Goal: Transaction & Acquisition: Book appointment/travel/reservation

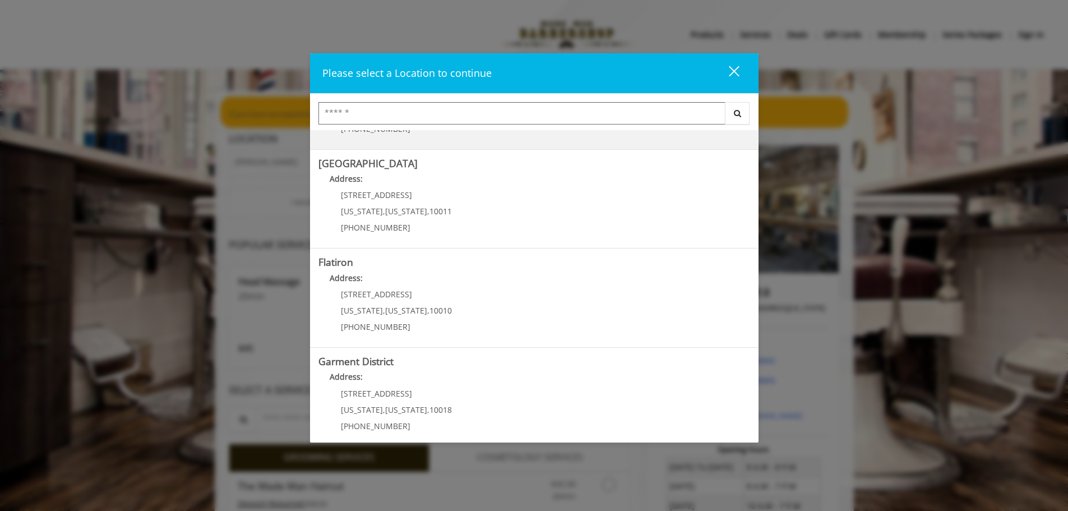
scroll to position [188, 0]
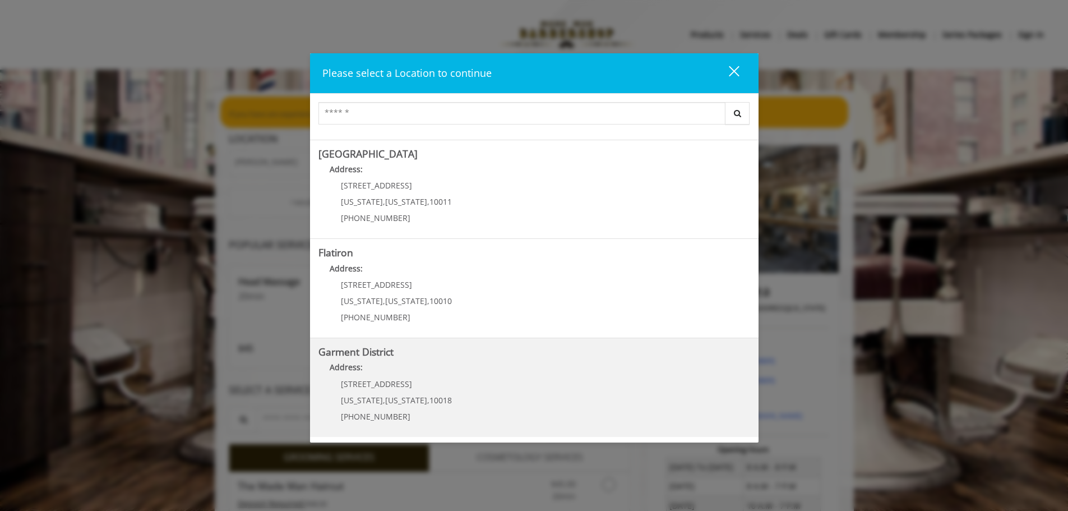
click at [444, 354] on h5 "Garment District" at bounding box center [534, 351] width 432 height 11
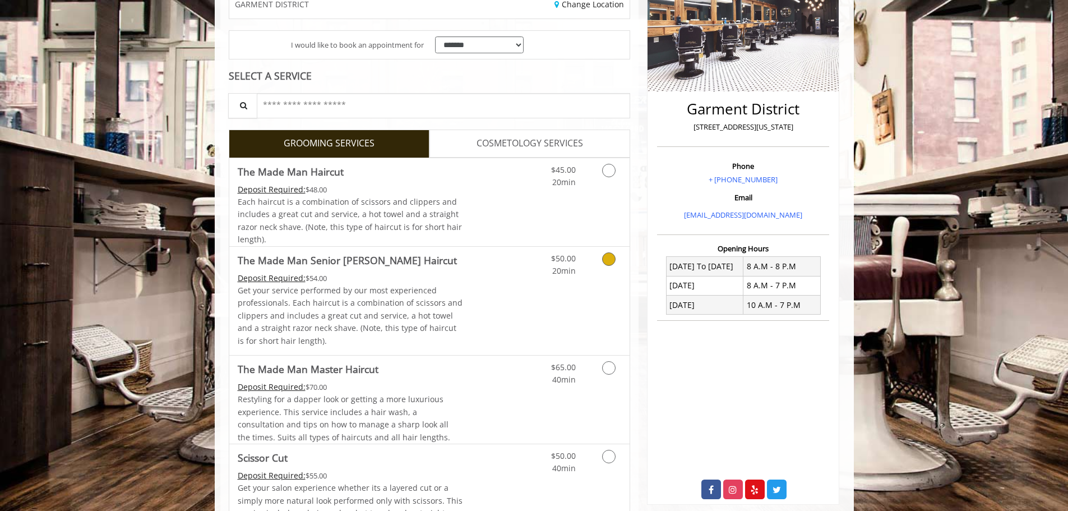
scroll to position [280, 0]
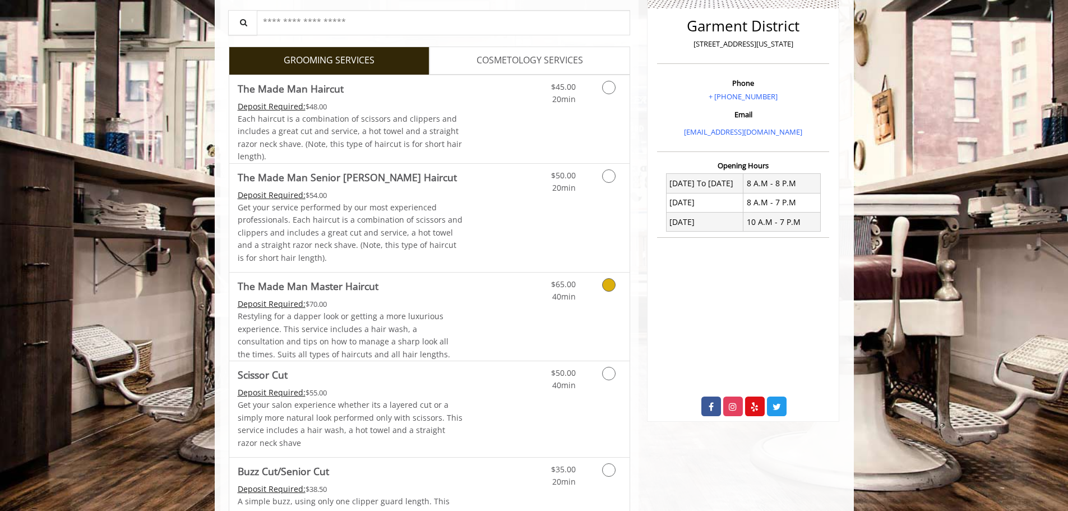
click at [439, 346] on span "Restyling for a dapper look or getting a more luxurious experience. This servic…" at bounding box center [344, 335] width 212 height 48
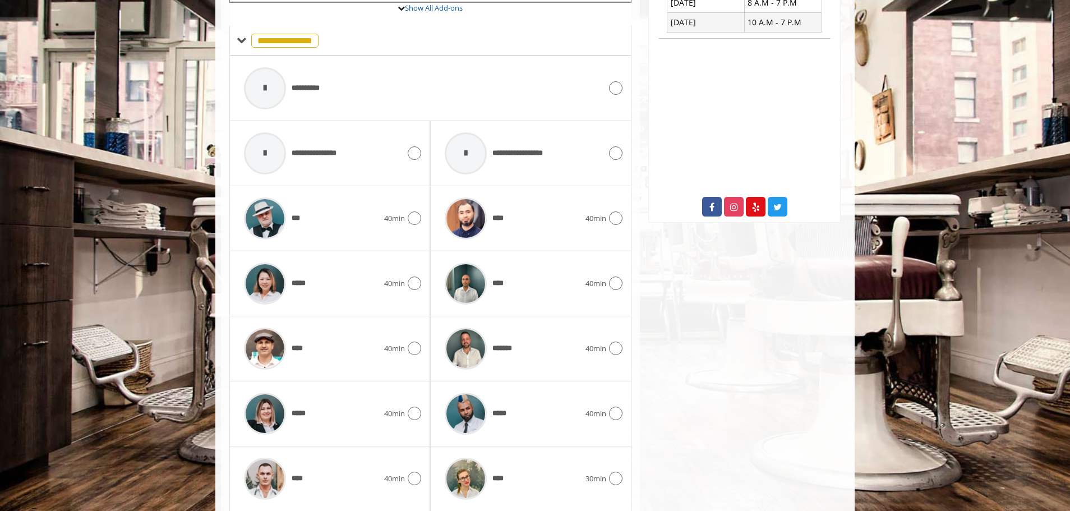
scroll to position [520, 0]
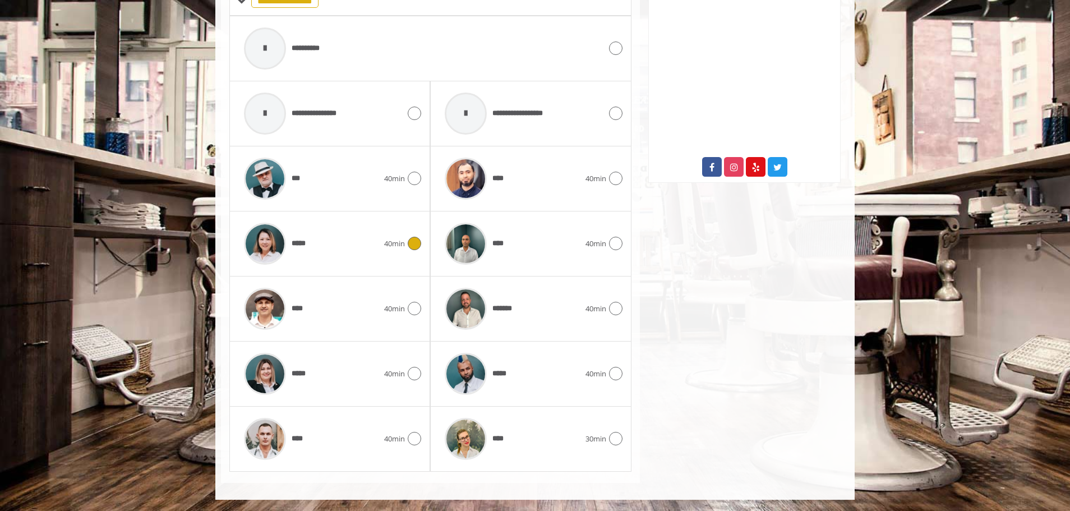
click at [407, 257] on div "***** 40min" at bounding box center [329, 243] width 183 height 53
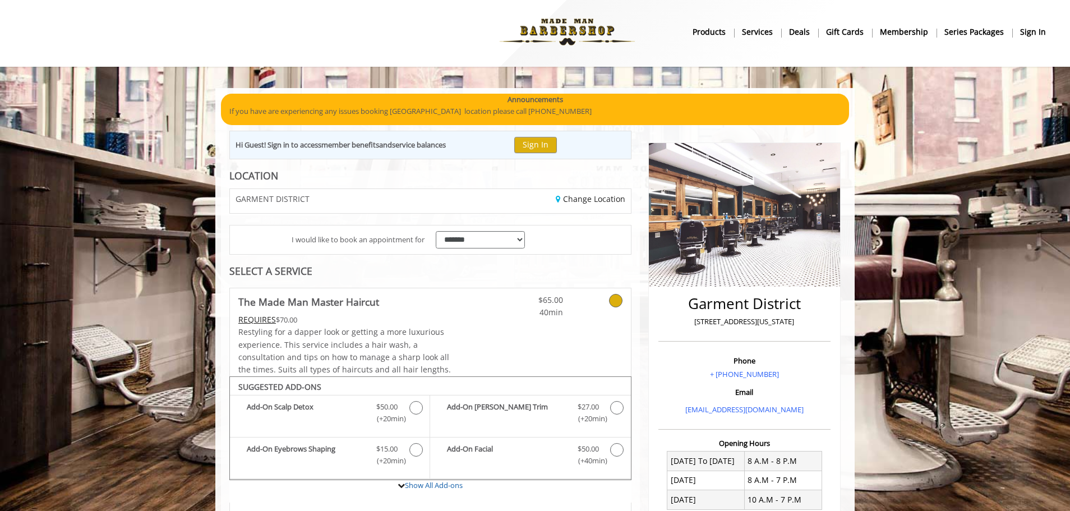
scroll to position [0, 0]
